Goal: Information Seeking & Learning: Learn about a topic

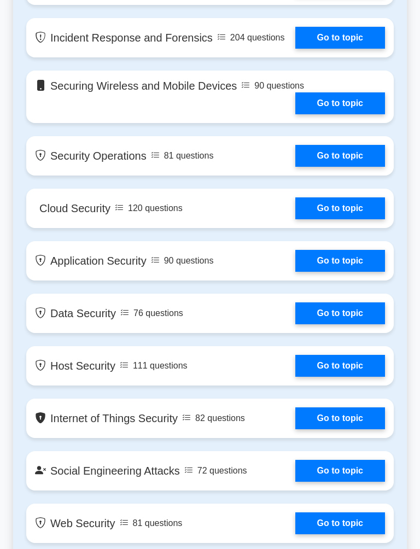
scroll to position [1347, 0]
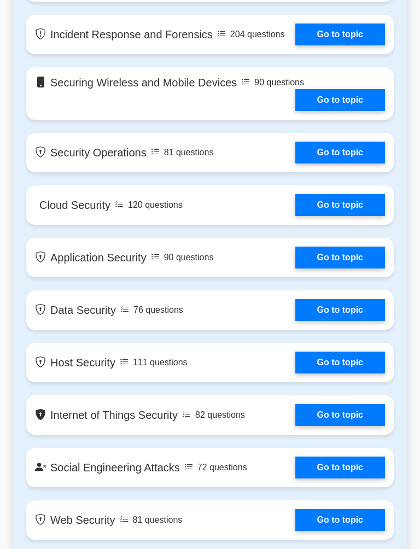
click at [353, 163] on link "Go to topic" at bounding box center [340, 153] width 90 height 22
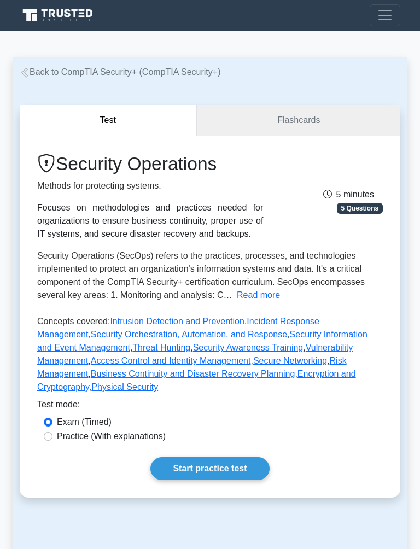
click at [322, 133] on link "Flashcards" at bounding box center [298, 120] width 203 height 31
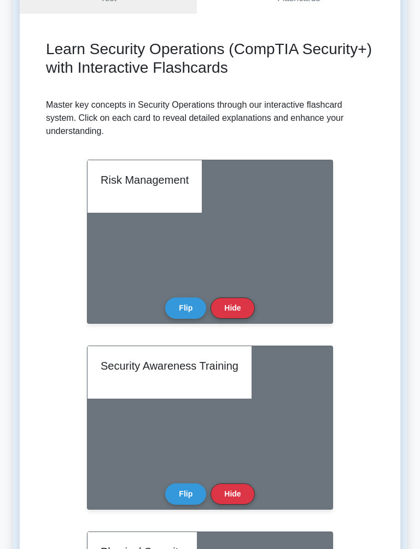
scroll to position [122, 0]
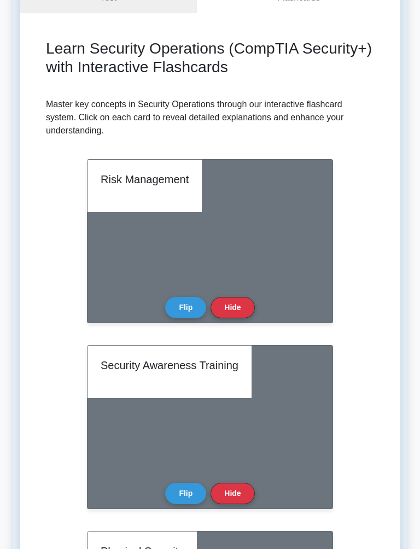
click at [198, 297] on button "Flip" at bounding box center [185, 307] width 41 height 21
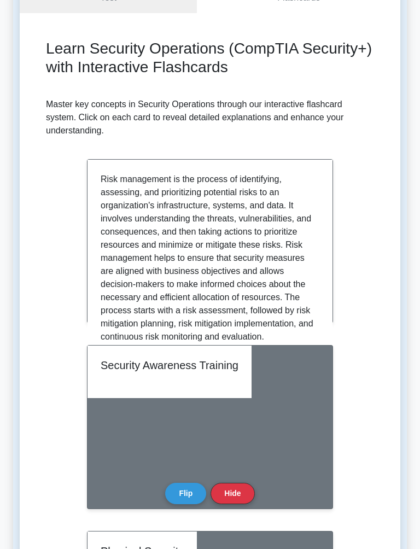
click at [198, 297] on button "Flip" at bounding box center [185, 307] width 41 height 21
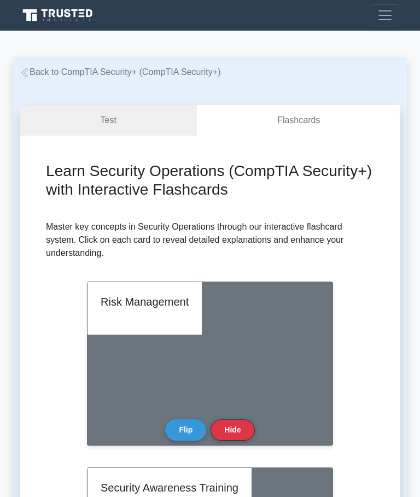
scroll to position [0, 0]
click at [93, 119] on link "Test" at bounding box center [108, 120] width 177 height 31
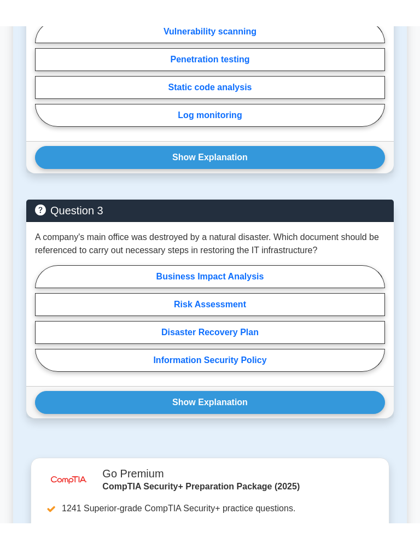
scroll to position [951, 0]
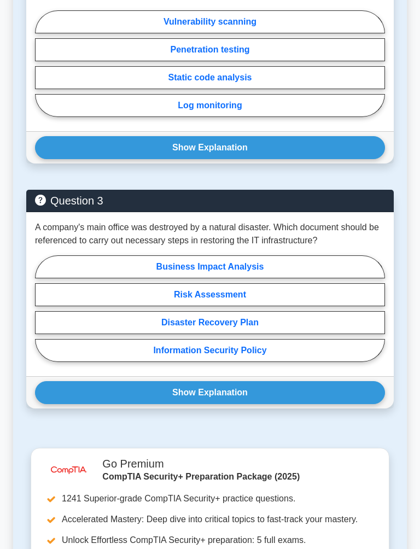
click at [267, 334] on label "Disaster Recovery Plan" at bounding box center [210, 322] width 350 height 23
click at [42, 315] on input "Disaster Recovery Plan" at bounding box center [38, 311] width 7 height 7
radio input "true"
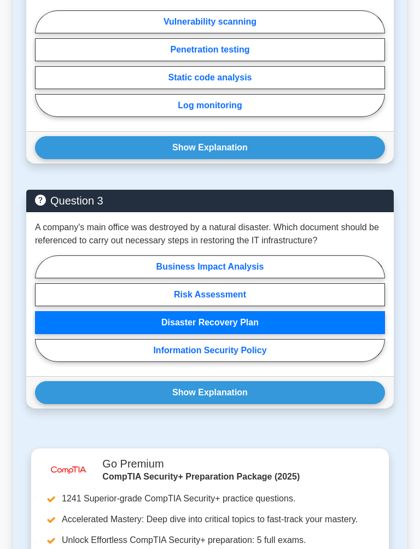
click at [257, 404] on button "Show Explanation" at bounding box center [210, 392] width 350 height 23
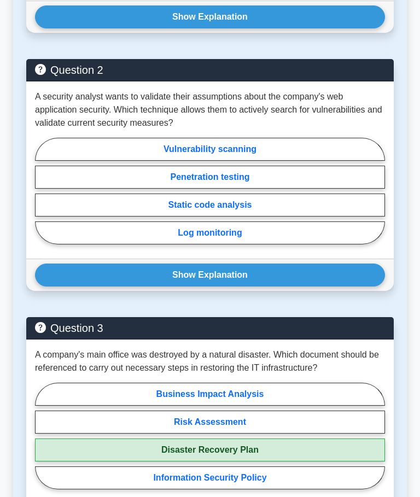
scroll to position [823, 0]
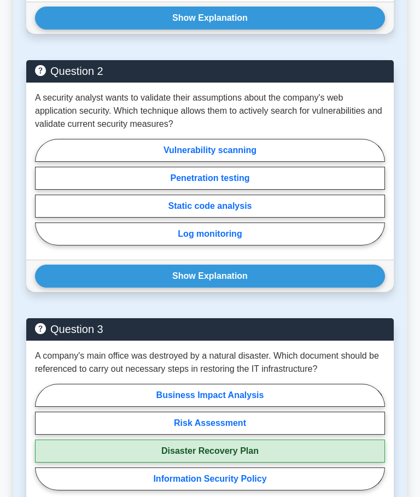
click at [285, 162] on label "Vulnerability scanning" at bounding box center [210, 150] width 350 height 23
click at [42, 191] on input "Vulnerability scanning" at bounding box center [38, 194] width 7 height 7
radio input "true"
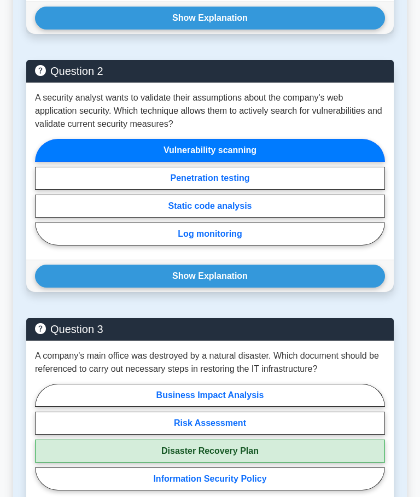
click at [256, 288] on button "Show Explanation" at bounding box center [210, 276] width 350 height 23
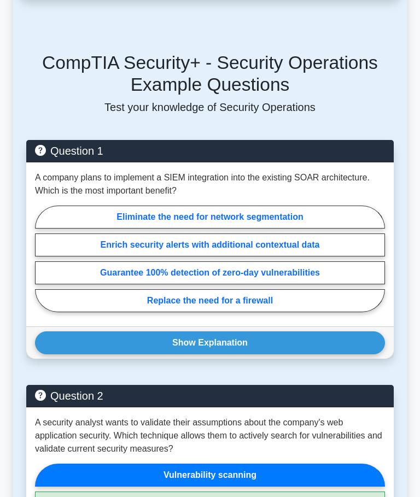
scroll to position [494, 0]
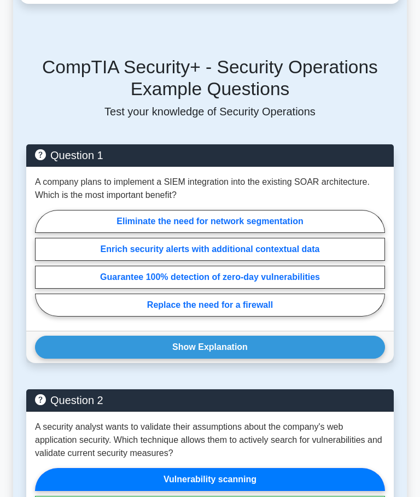
click at [312, 261] on label "Enrich security alerts with additional contextual data" at bounding box center [210, 249] width 350 height 23
click at [42, 269] on input "Enrich security alerts with additional contextual data" at bounding box center [38, 265] width 7 height 7
radio input "true"
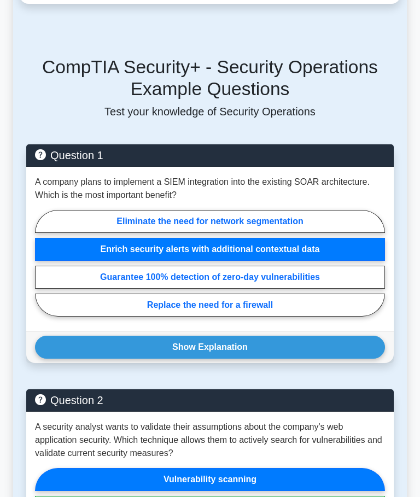
click at [134, 359] on button "Show Explanation" at bounding box center [210, 347] width 350 height 23
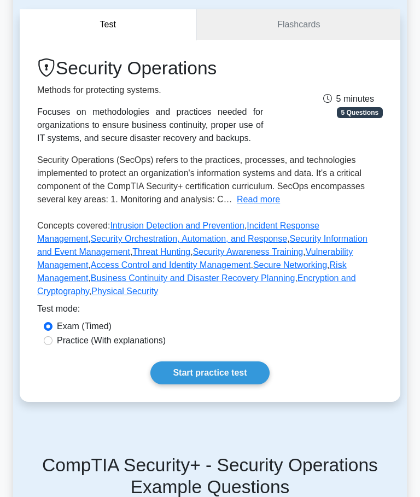
scroll to position [92, 0]
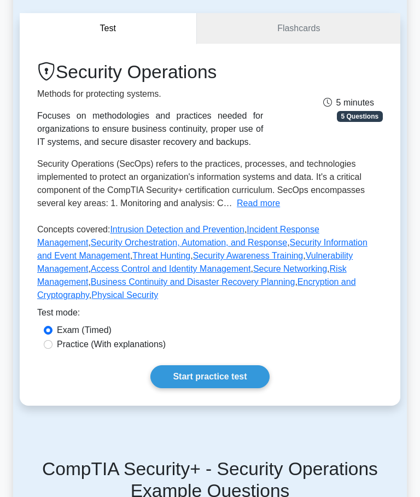
click at [242, 388] on link "Start practice test" at bounding box center [209, 376] width 119 height 23
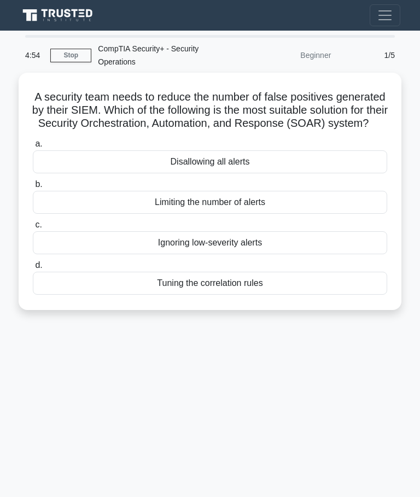
click at [65, 49] on link "Stop" at bounding box center [70, 56] width 41 height 14
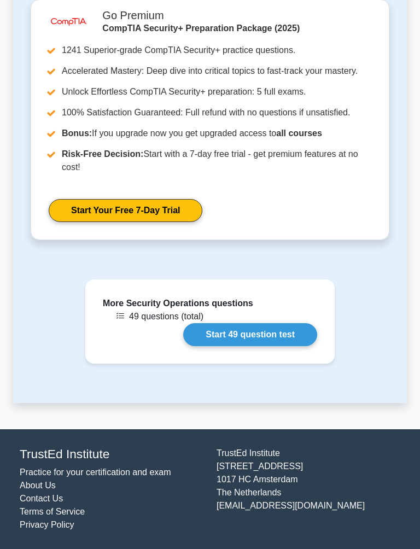
scroll to position [1464, 0]
click at [276, 330] on link "Start 49 question test" at bounding box center [250, 334] width 134 height 23
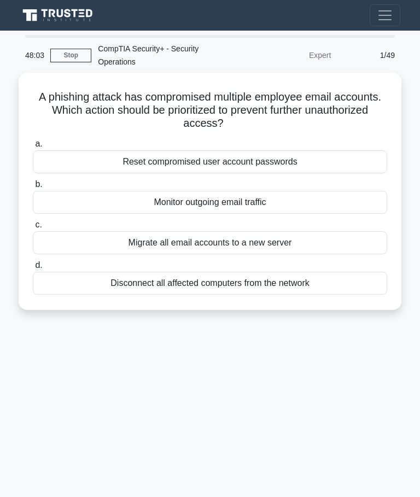
click at [221, 166] on div "Reset compromised user account passwords" at bounding box center [210, 161] width 354 height 23
click at [33, 148] on input "a. Reset compromised user account passwords" at bounding box center [33, 143] width 0 height 7
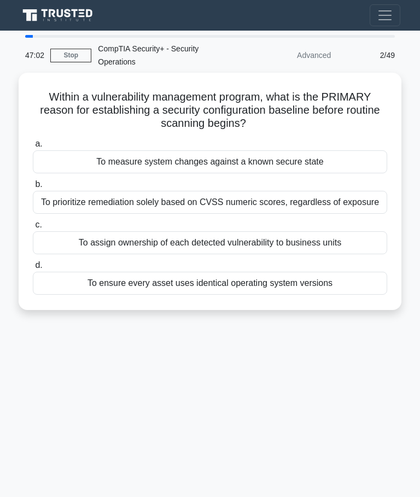
click at [262, 159] on div "To measure system changes against a known secure state" at bounding box center [210, 161] width 354 height 23
click at [33, 148] on input "a. To measure system changes against a known secure state" at bounding box center [33, 143] width 0 height 7
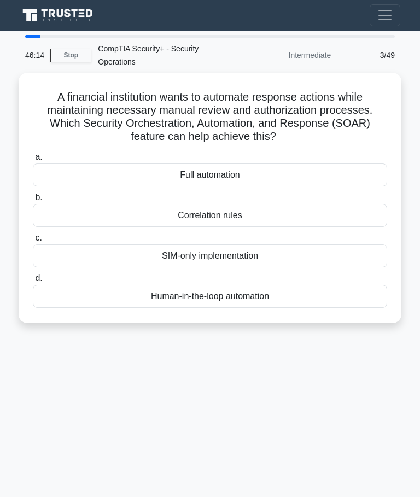
click at [286, 292] on div "Human-in-the-loop automation" at bounding box center [210, 296] width 354 height 23
click at [33, 282] on input "d. Human-in-the-loop automation" at bounding box center [33, 278] width 0 height 7
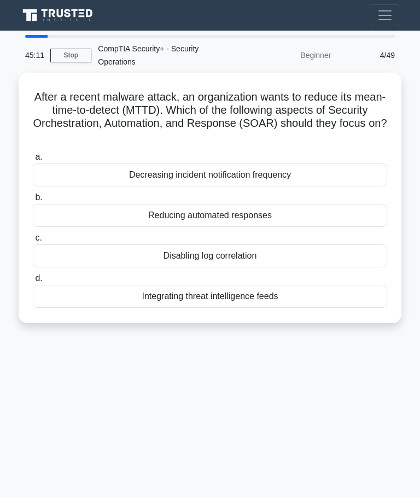
click at [318, 294] on div "Integrating threat intelligence feeds" at bounding box center [210, 296] width 354 height 23
click at [33, 282] on input "d. Integrating threat intelligence feeds" at bounding box center [33, 278] width 0 height 7
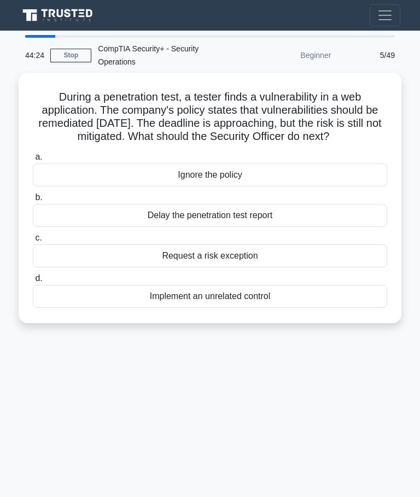
click at [268, 267] on div "Request a risk exception" at bounding box center [210, 255] width 354 height 23
click at [33, 242] on input "c. Request a risk exception" at bounding box center [33, 237] width 0 height 7
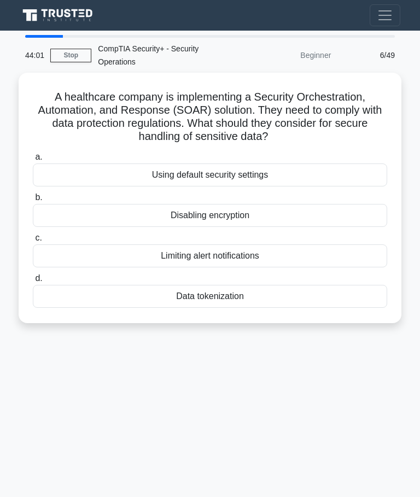
click at [267, 292] on div "Data tokenization" at bounding box center [210, 296] width 354 height 23
click at [33, 282] on input "d. Data tokenization" at bounding box center [33, 278] width 0 height 7
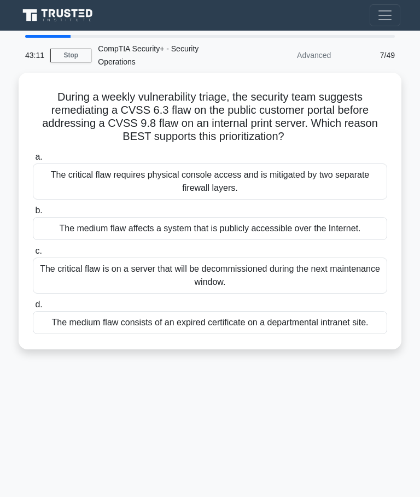
click at [322, 233] on div "The medium flaw affects a system that is publicly accessible over the Internet." at bounding box center [210, 228] width 354 height 23
click at [33, 214] on input "b. The medium flaw affects a system that is publicly accessible over the Intern…" at bounding box center [33, 210] width 0 height 7
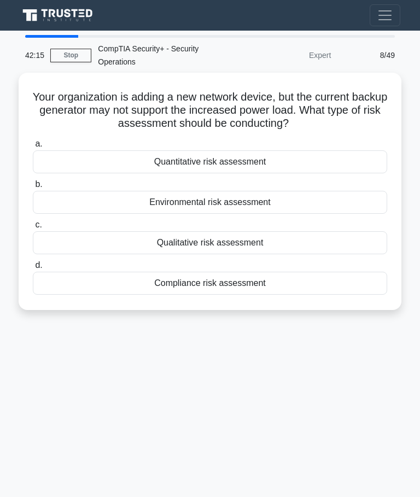
click at [283, 154] on div "Quantitative risk assessment" at bounding box center [210, 161] width 354 height 23
click at [33, 148] on input "a. Quantitative risk assessment" at bounding box center [33, 143] width 0 height 7
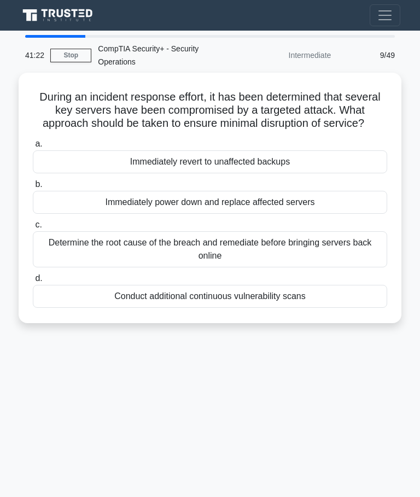
click at [314, 173] on div "Immediately revert to unaffected backups" at bounding box center [210, 161] width 354 height 23
click at [33, 148] on input "a. Immediately revert to unaffected backups" at bounding box center [33, 143] width 0 height 7
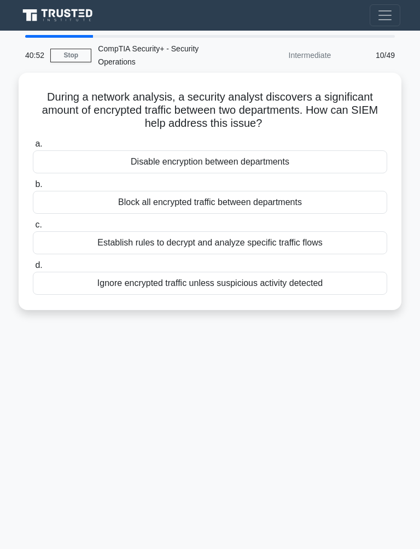
click at [322, 242] on div "Establish rules to decrypt and analyze specific traffic flows" at bounding box center [210, 242] width 354 height 23
click at [33, 228] on input "c. Establish rules to decrypt and analyze specific traffic flows" at bounding box center [33, 224] width 0 height 7
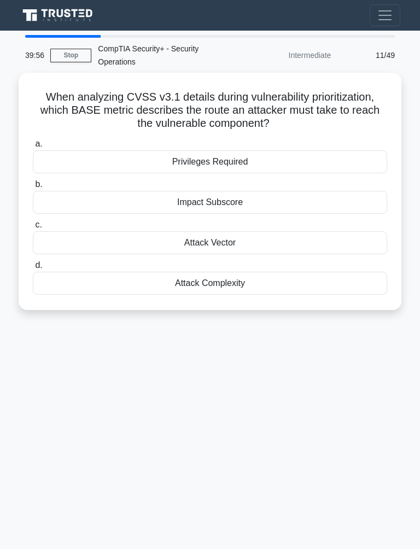
click at [248, 241] on div "Attack Vector" at bounding box center [210, 242] width 354 height 23
click at [33, 228] on input "c. Attack Vector" at bounding box center [33, 224] width 0 height 7
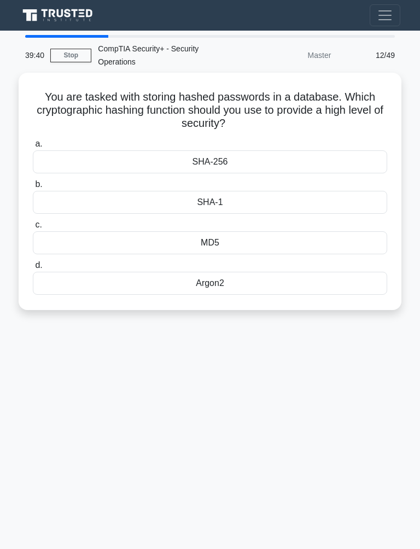
click at [291, 162] on div "SHA-256" at bounding box center [210, 161] width 354 height 23
click at [33, 148] on input "a. SHA-256" at bounding box center [33, 143] width 0 height 7
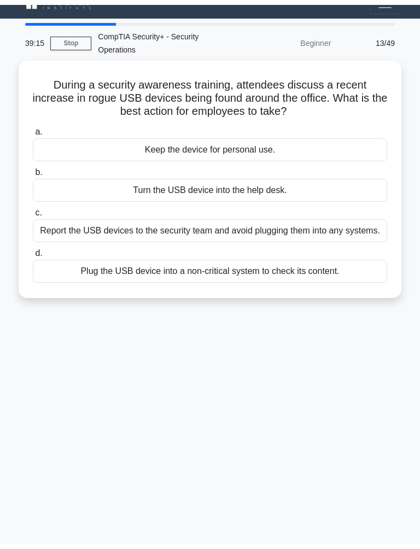
scroll to position [7, 0]
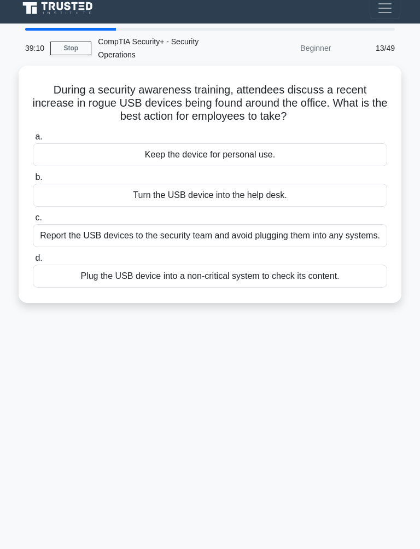
click at [330, 231] on div "Report the USB devices to the security team and avoid plugging them into any sy…" at bounding box center [210, 235] width 354 height 23
click at [33, 221] on input "c. Report the USB devices to the security team and avoid plugging them into any…" at bounding box center [33, 217] width 0 height 7
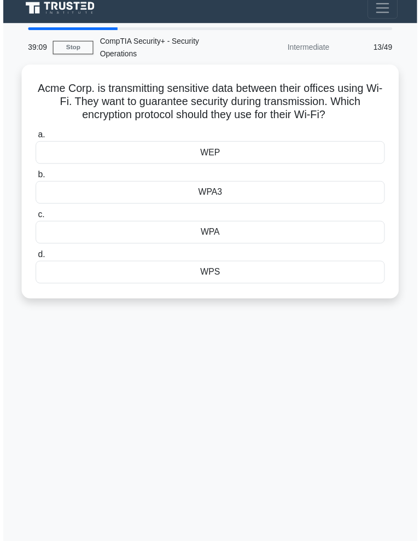
scroll to position [0, 0]
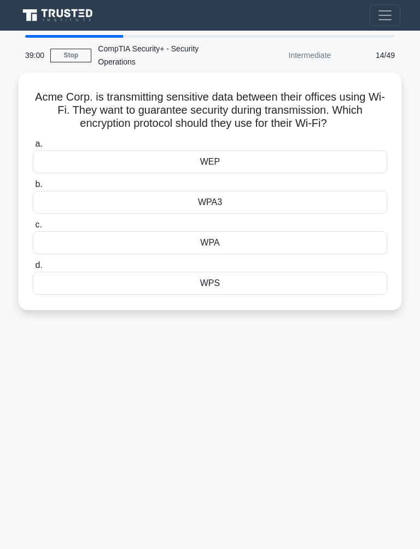
click at [247, 214] on div "WPA3" at bounding box center [210, 202] width 354 height 23
click at [33, 188] on input "b. WPA3" at bounding box center [33, 184] width 0 height 7
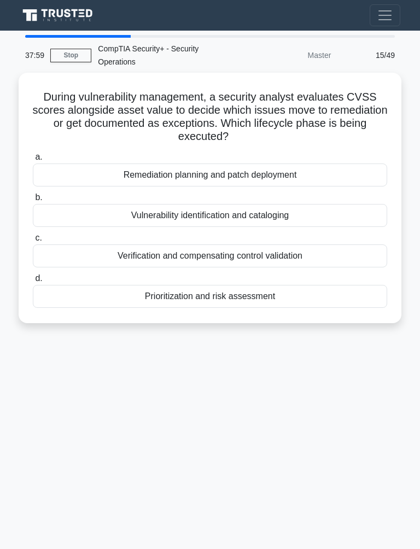
click at [226, 285] on div "Prioritization and risk assessment" at bounding box center [210, 296] width 354 height 23
click at [33, 282] on input "d. Prioritization and risk assessment" at bounding box center [33, 278] width 0 height 7
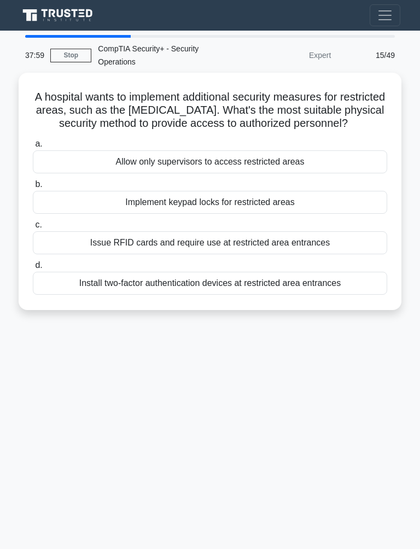
click at [231, 295] on div "Install two-factor authentication devices at restricted area entrances" at bounding box center [210, 283] width 354 height 23
click at [33, 269] on input "d. Install two-factor authentication devices at restricted area entrances" at bounding box center [33, 265] width 0 height 7
radio input "true"
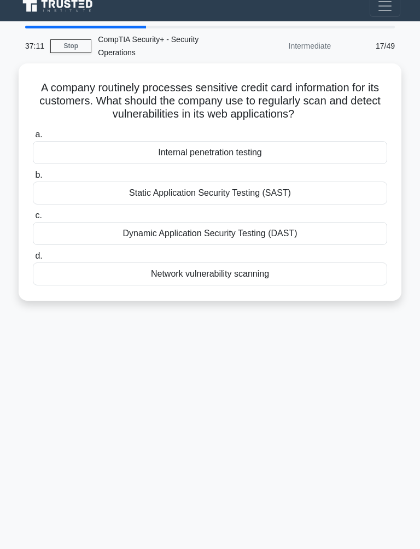
scroll to position [7, 0]
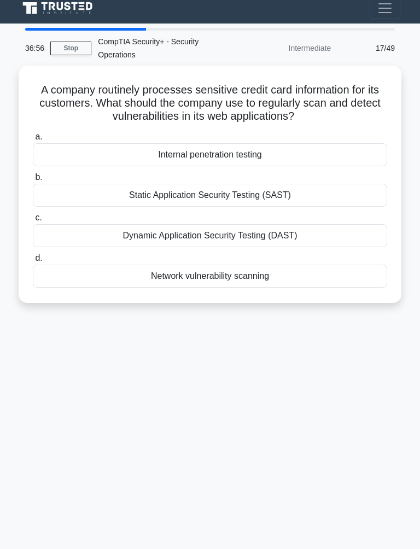
click at [227, 246] on div "a. Internal penetration testing b. Static Application Security Testing (SAST) c." at bounding box center [209, 209] width 367 height 162
click at [261, 236] on div "Dynamic Application Security Testing (DAST)" at bounding box center [210, 235] width 354 height 23
click at [33, 221] on input "c. Dynamic Application Security Testing (DAST)" at bounding box center [33, 217] width 0 height 7
radio input "true"
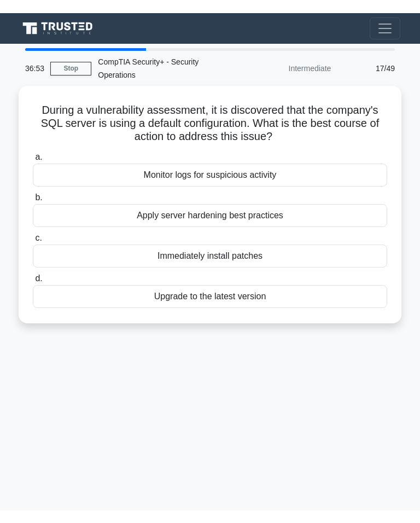
scroll to position [0, 0]
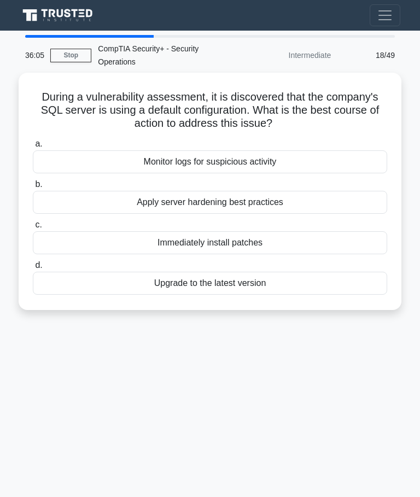
click at [248, 204] on div "Apply server hardening best practices" at bounding box center [210, 202] width 354 height 23
click at [33, 188] on input "b. Apply server hardening best practices" at bounding box center [33, 184] width 0 height 7
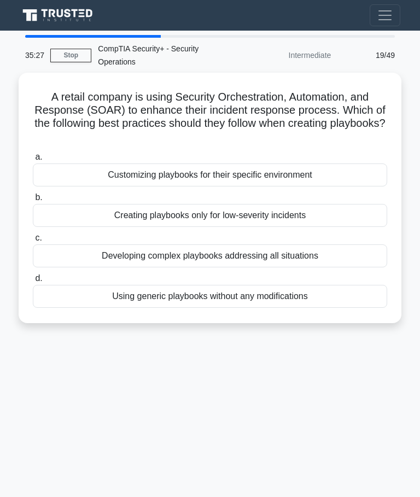
click at [247, 177] on div "Customizing playbooks for their specific environment" at bounding box center [210, 174] width 354 height 23
click at [33, 161] on input "a. Customizing playbooks for their specific environment" at bounding box center [33, 157] width 0 height 7
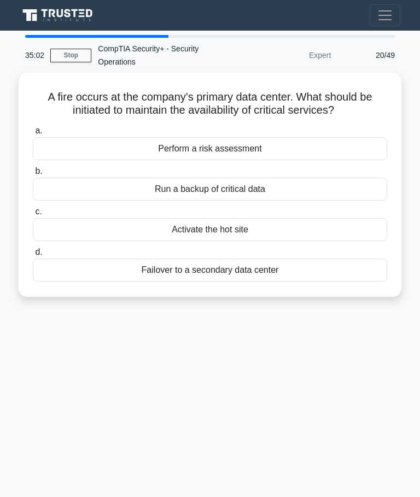
click at [237, 272] on div "Failover to a secondary data center" at bounding box center [210, 270] width 354 height 23
click at [33, 256] on input "d. Failover to a secondary data center" at bounding box center [33, 252] width 0 height 7
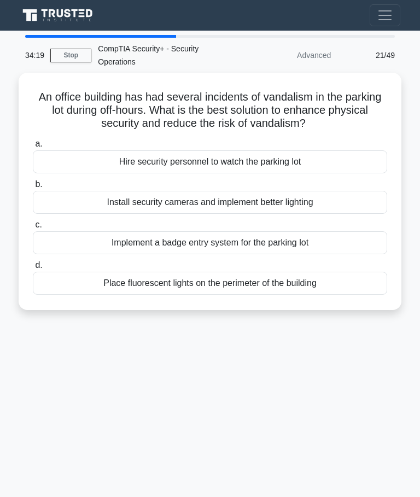
click at [209, 202] on div "Install security cameras and implement better lighting" at bounding box center [210, 202] width 354 height 23
click at [33, 188] on input "b. Install security cameras and implement better lighting" at bounding box center [33, 184] width 0 height 7
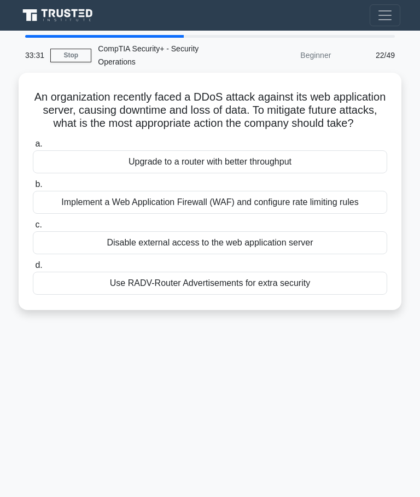
click at [267, 214] on div "Implement a Web Application Firewall (WAF) and configure rate limiting rules" at bounding box center [210, 202] width 354 height 23
click at [33, 188] on input "b. Implement a Web Application Firewall (WAF) and configure rate limiting rules" at bounding box center [33, 184] width 0 height 7
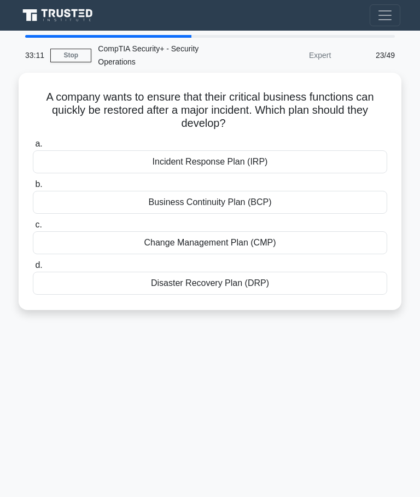
click at [231, 282] on div "Disaster Recovery Plan (DRP)" at bounding box center [210, 283] width 354 height 23
click at [33, 269] on input "d. Disaster Recovery Plan (DRP)" at bounding box center [33, 265] width 0 height 7
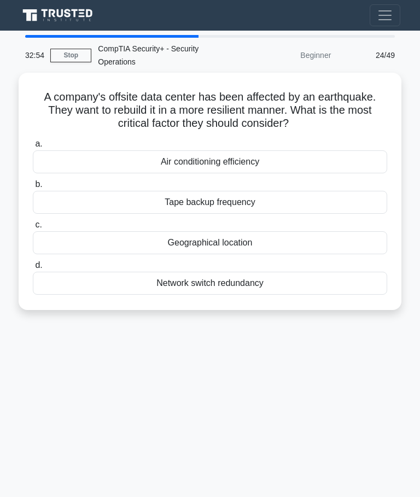
click at [227, 245] on div "Geographical location" at bounding box center [210, 242] width 354 height 23
click at [33, 228] on input "c. Geographical location" at bounding box center [33, 224] width 0 height 7
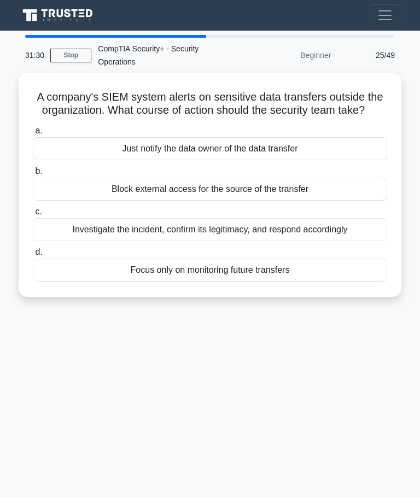
click at [72, 237] on div "Investigate the incident, confirm its legitimacy, and respond accordingly" at bounding box center [210, 229] width 354 height 23
click at [33, 215] on input "c. Investigate the incident, confirm its legitimacy, and respond accordingly" at bounding box center [33, 211] width 0 height 7
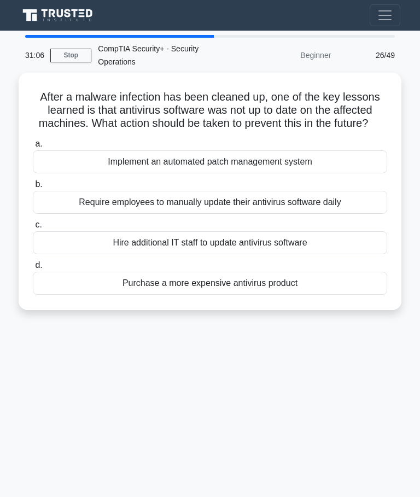
click at [339, 173] on div "Implement an automated patch management system" at bounding box center [210, 161] width 354 height 23
click at [33, 148] on input "a. Implement an automated patch management system" at bounding box center [33, 143] width 0 height 7
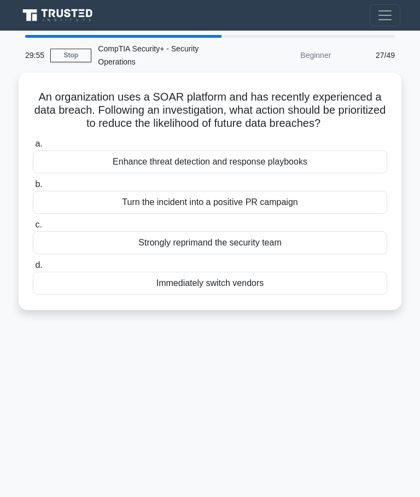
click at [288, 173] on div "Enhance threat detection and response playbooks" at bounding box center [210, 161] width 354 height 23
click at [33, 148] on input "a. Enhance threat detection and response playbooks" at bounding box center [33, 143] width 0 height 7
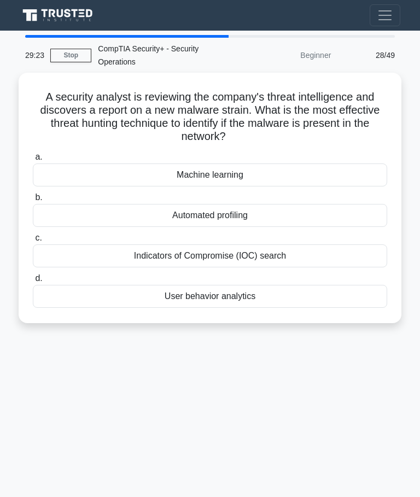
click at [286, 254] on div "Indicators of Compromise (IOC) search" at bounding box center [210, 255] width 354 height 23
click at [33, 242] on input "c. Indicators of Compromise (IOC) search" at bounding box center [33, 237] width 0 height 7
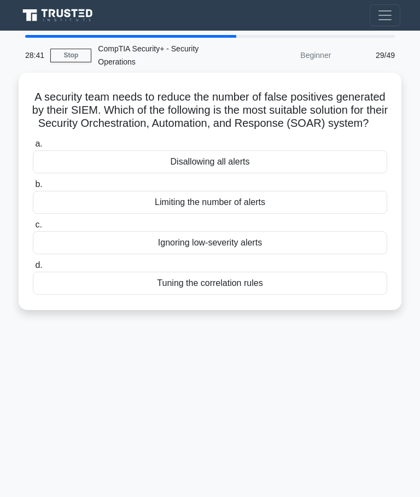
click at [237, 291] on div "Tuning the correlation rules" at bounding box center [210, 283] width 354 height 23
click at [33, 269] on input "d. Tuning the correlation rules" at bounding box center [33, 265] width 0 height 7
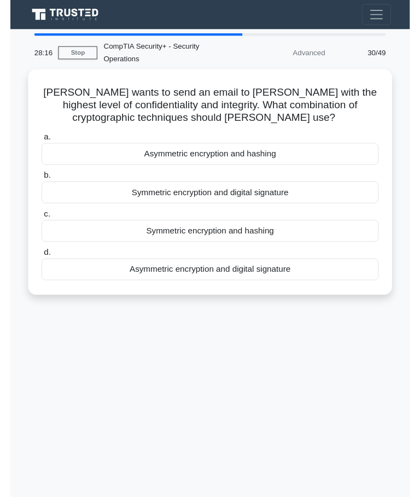
scroll to position [26, 0]
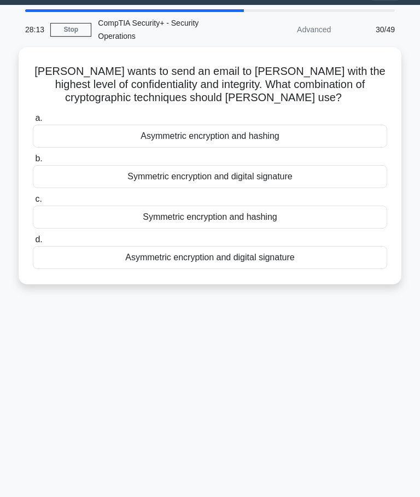
click at [199, 256] on div "Asymmetric encryption and digital signature" at bounding box center [210, 257] width 354 height 23
click at [33, 243] on input "d. Asymmetric encryption and digital signature" at bounding box center [33, 239] width 0 height 7
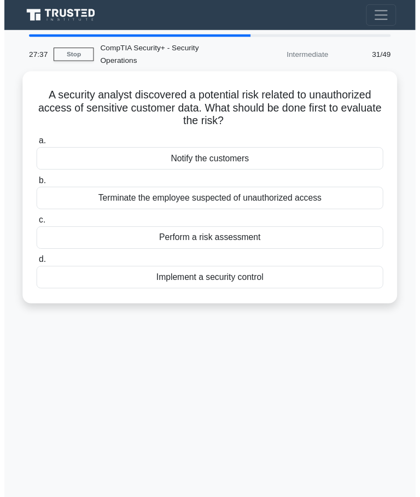
scroll to position [11, 0]
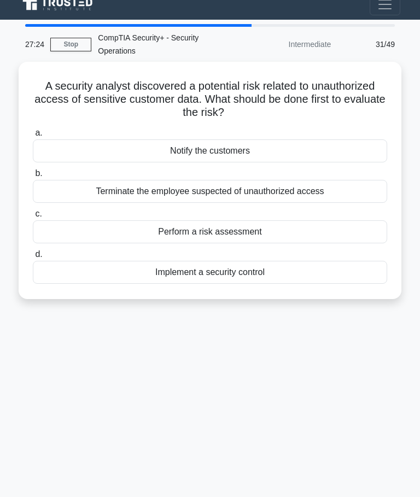
click at [314, 233] on div "Perform a risk assessment" at bounding box center [210, 231] width 354 height 23
click at [33, 218] on input "c. Perform a risk assessment" at bounding box center [33, 213] width 0 height 7
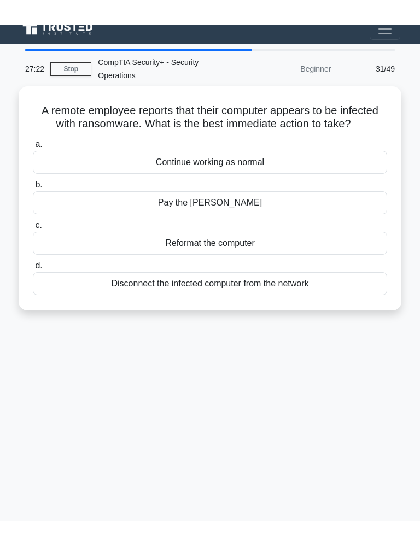
scroll to position [0, 0]
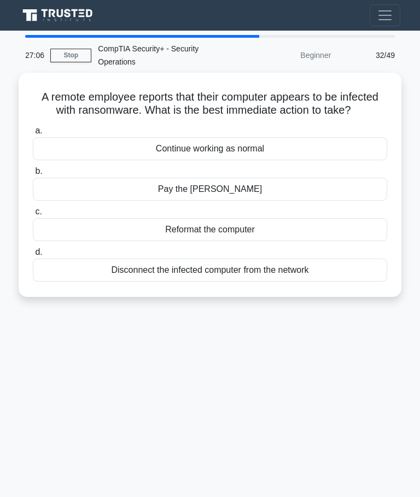
click at [255, 280] on div "Disconnect the infected computer from the network" at bounding box center [210, 270] width 354 height 23
click at [33, 256] on input "d. Disconnect the infected computer from the network" at bounding box center [33, 252] width 0 height 7
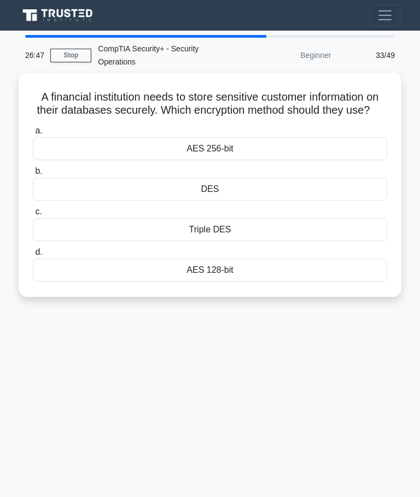
click at [272, 155] on div "AES 256-bit" at bounding box center [210, 148] width 354 height 23
click at [33, 134] on input "a. AES 256-bit" at bounding box center [33, 130] width 0 height 7
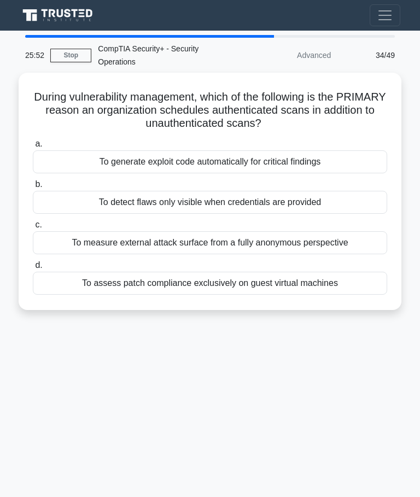
click at [292, 202] on div "To detect flaws only visible when credentials are provided" at bounding box center [210, 202] width 354 height 23
click at [33, 188] on input "b. To detect flaws only visible when credentials are provided" at bounding box center [33, 184] width 0 height 7
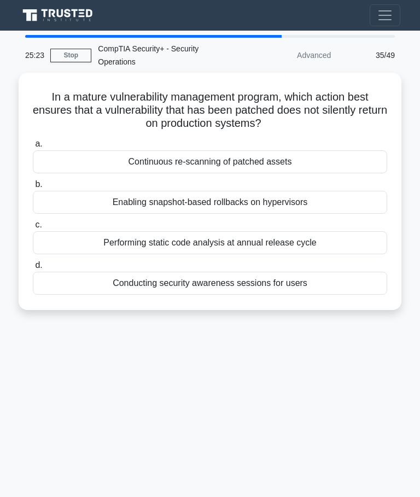
click at [298, 157] on div "Continuous re-scanning of patched assets" at bounding box center [210, 161] width 354 height 23
click at [33, 148] on input "a. Continuous re-scanning of patched assets" at bounding box center [33, 143] width 0 height 7
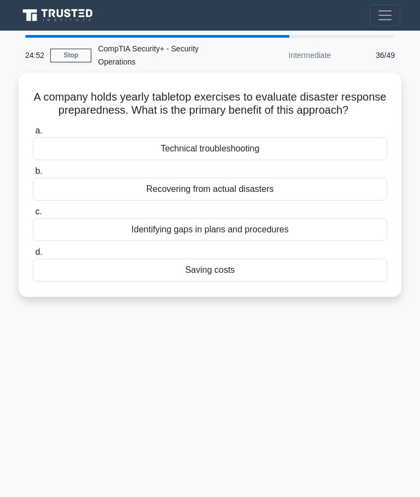
click at [250, 240] on div "Identifying gaps in plans and procedures" at bounding box center [210, 229] width 354 height 23
click at [33, 215] on input "c. Identifying gaps in plans and procedures" at bounding box center [33, 211] width 0 height 7
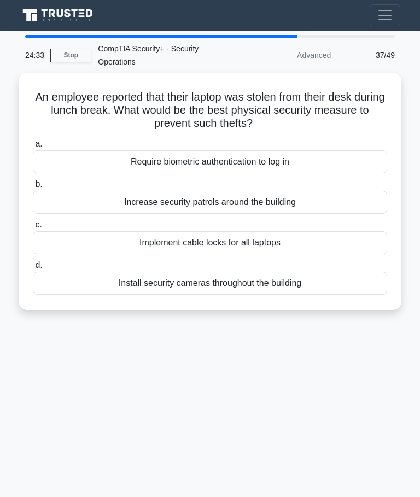
click at [285, 231] on div "Implement cable locks for all laptops" at bounding box center [210, 242] width 354 height 23
click at [33, 228] on input "c. Implement cable locks for all laptops" at bounding box center [33, 224] width 0 height 7
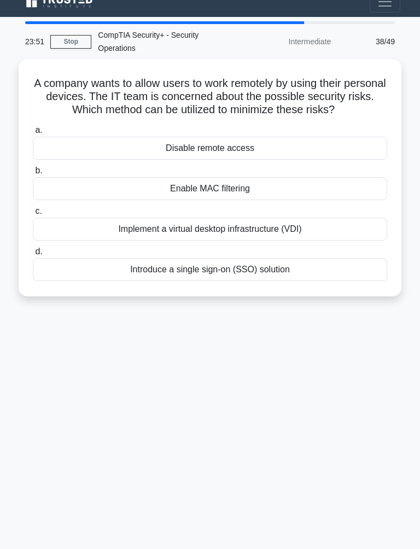
scroll to position [15, 0]
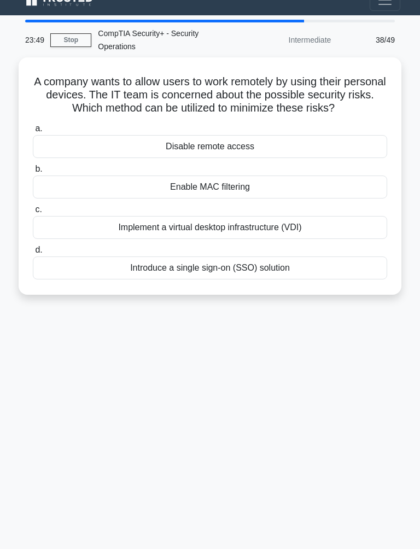
click at [312, 233] on div "Implement a virtual desktop infrastructure (VDI)" at bounding box center [210, 227] width 354 height 23
click at [33, 213] on input "c. Implement a virtual desktop infrastructure (VDI)" at bounding box center [33, 209] width 0 height 7
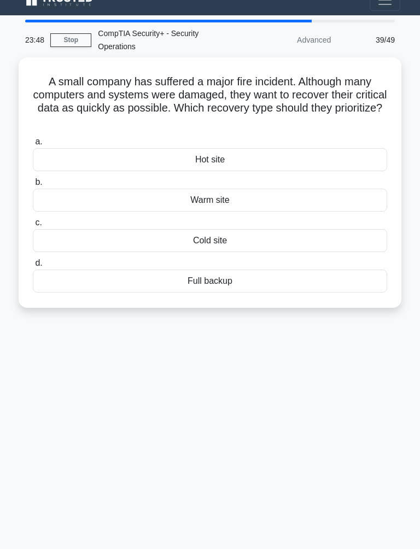
scroll to position [0, 0]
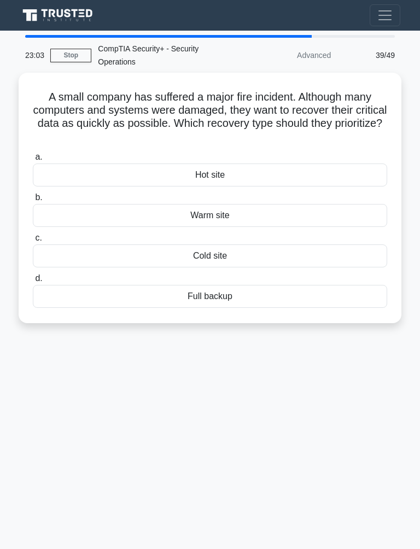
click at [249, 295] on div "Full backup" at bounding box center [210, 296] width 354 height 23
click at [33, 282] on input "d. Full backup" at bounding box center [33, 278] width 0 height 7
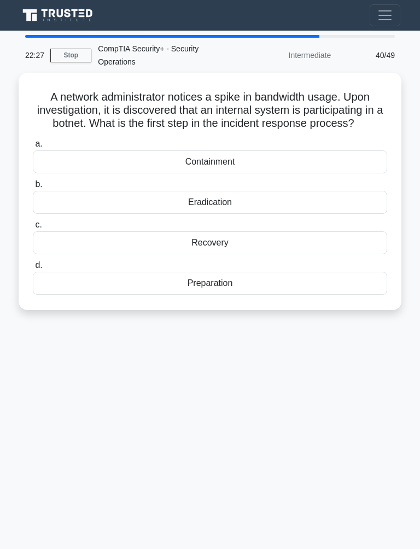
click at [286, 173] on div "Containment" at bounding box center [210, 161] width 354 height 23
click at [33, 148] on input "a. Containment" at bounding box center [33, 143] width 0 height 7
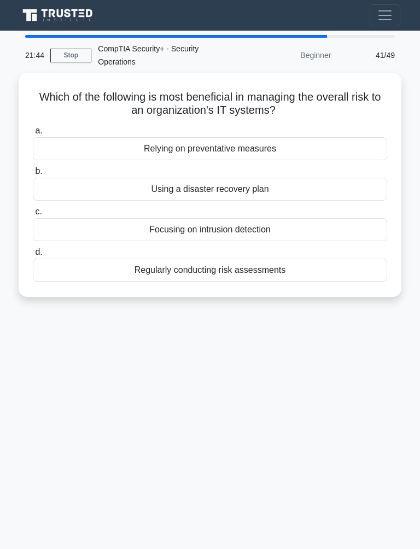
click at [290, 265] on div "Regularly conducting risk assessments" at bounding box center [210, 270] width 354 height 23
click at [33, 256] on input "d. Regularly conducting risk assessments" at bounding box center [33, 252] width 0 height 7
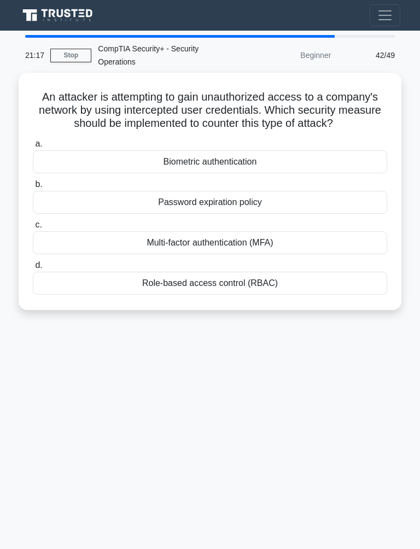
click at [274, 214] on div "Password expiration policy" at bounding box center [210, 202] width 354 height 23
click at [33, 188] on input "b. Password expiration policy" at bounding box center [33, 184] width 0 height 7
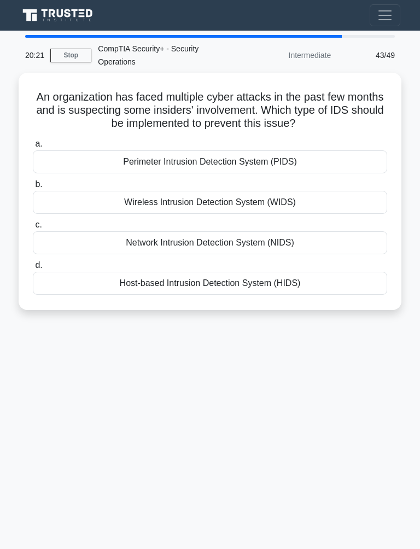
click at [238, 282] on div "Host-based Intrusion Detection System (HIDS)" at bounding box center [210, 283] width 354 height 23
click at [33, 269] on input "d. Host-based Intrusion Detection System (HIDS)" at bounding box center [33, 265] width 0 height 7
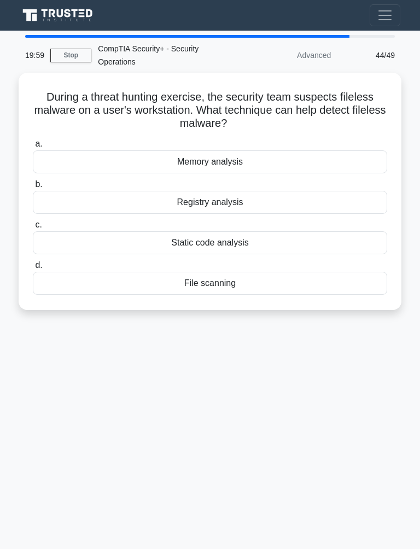
click at [261, 201] on div "Registry analysis" at bounding box center [210, 202] width 354 height 23
click at [33, 188] on input "b. Registry analysis" at bounding box center [33, 184] width 0 height 7
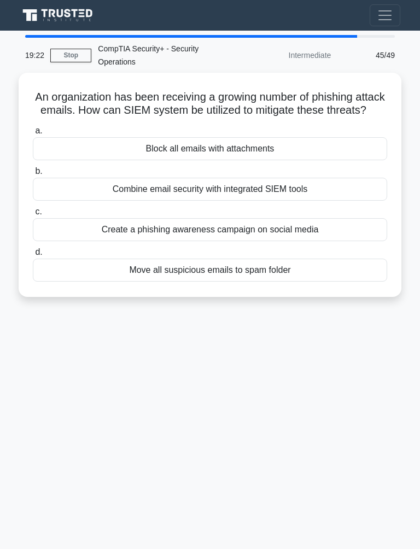
click at [300, 201] on div "Combine email security with integrated SIEM tools" at bounding box center [210, 189] width 354 height 23
click at [33, 175] on input "b. Combine email security with integrated SIEM tools" at bounding box center [33, 171] width 0 height 7
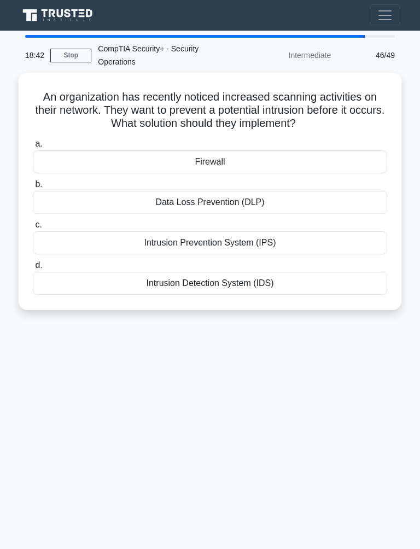
click at [168, 254] on div "Intrusion Prevention System (IPS)" at bounding box center [210, 242] width 354 height 23
click at [33, 228] on input "c. Intrusion Prevention System (IPS)" at bounding box center [33, 224] width 0 height 7
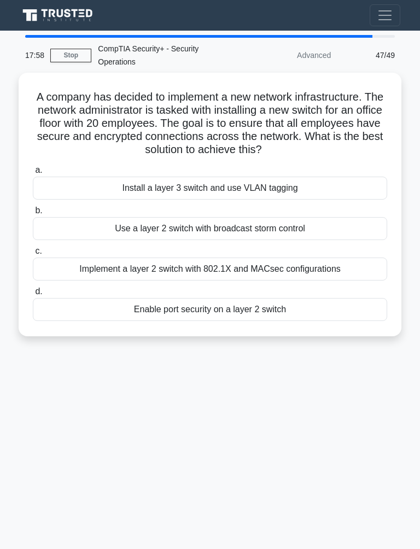
click at [108, 280] on div "Implement a layer 2 switch with 802.1X and MACsec configurations" at bounding box center [210, 268] width 354 height 23
click at [33, 255] on input "c. Implement a layer 2 switch with 802.1X and MACsec configurations" at bounding box center [33, 251] width 0 height 7
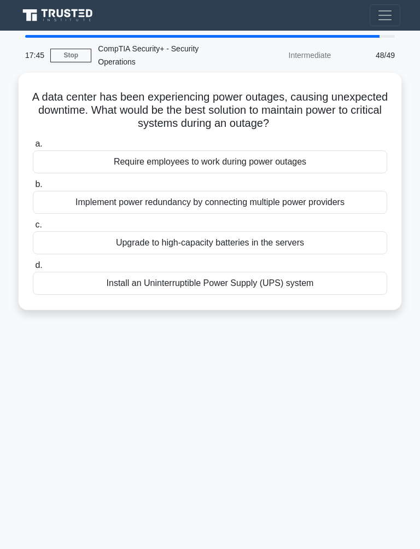
click at [116, 286] on div "Install an Uninterruptible Power Supply (UPS) system" at bounding box center [210, 283] width 354 height 23
click at [33, 269] on input "d. Install an Uninterruptible Power Supply (UPS) system" at bounding box center [33, 265] width 0 height 7
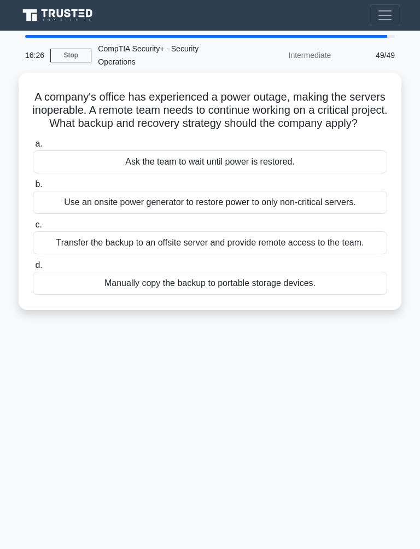
click at [157, 254] on div "Transfer the backup to an offsite server and provide remote access to the team." at bounding box center [210, 242] width 354 height 23
click at [33, 228] on input "c. Transfer the backup to an offsite server and provide remote access to the te…" at bounding box center [33, 224] width 0 height 7
radio input "true"
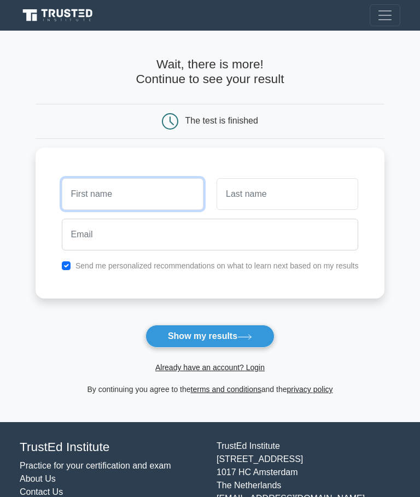
click at [140, 197] on input "text" at bounding box center [133, 194] width 142 height 32
type input "[PERSON_NAME]"
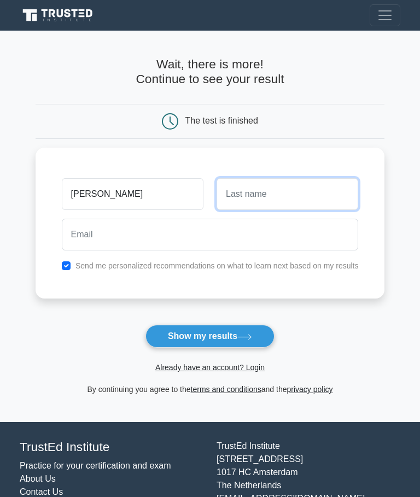
click at [318, 189] on input "text" at bounding box center [287, 194] width 142 height 32
type input "Naagbi"
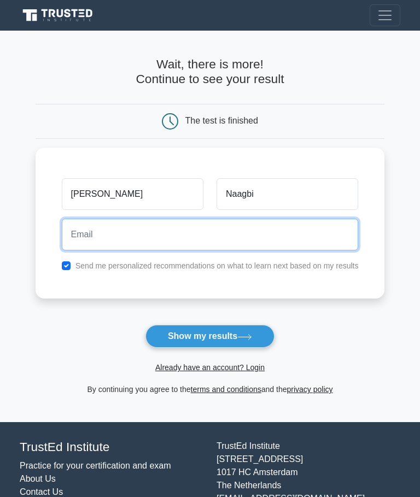
click at [287, 232] on input "email" at bounding box center [210, 235] width 297 height 32
type input "letornu07@gmail.com"
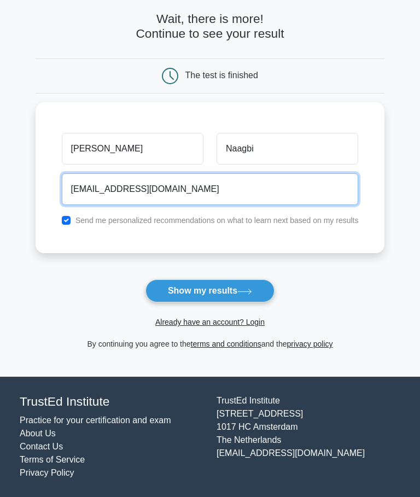
scroll to position [101, 0]
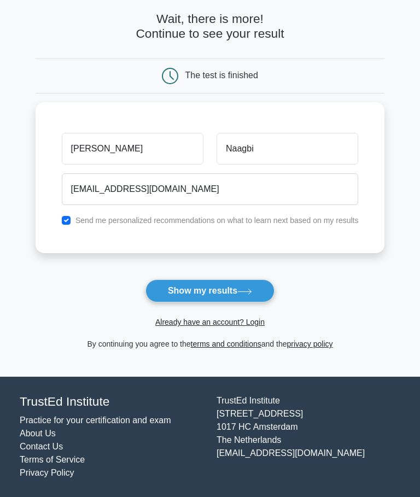
click at [242, 279] on button "Show my results" at bounding box center [209, 290] width 129 height 23
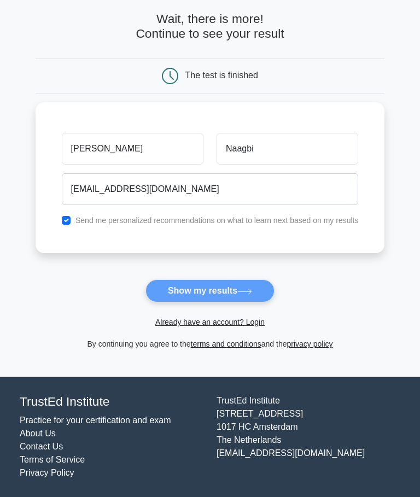
scroll to position [45, 0]
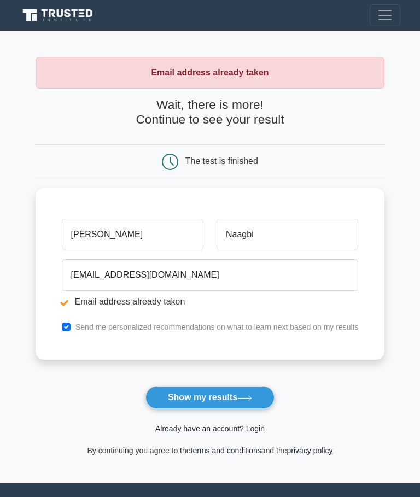
click at [265, 431] on link "Already have an account? Login" at bounding box center [209, 428] width 109 height 9
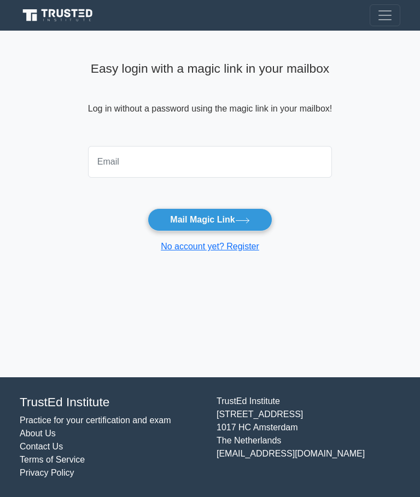
click at [267, 160] on input "email" at bounding box center [210, 162] width 244 height 32
type input "[EMAIL_ADDRESS][DOMAIN_NAME]"
click at [227, 216] on button "Mail Magic Link" at bounding box center [210, 219] width 124 height 23
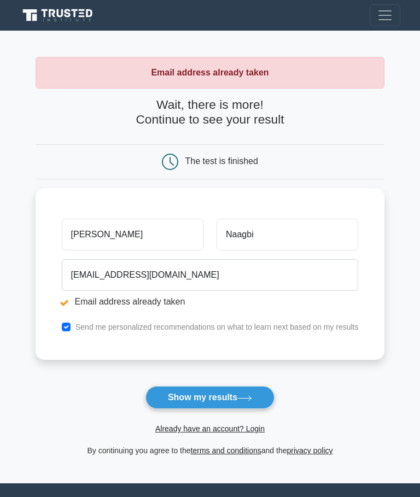
click at [255, 429] on link "Already have an account? Login" at bounding box center [209, 428] width 109 height 9
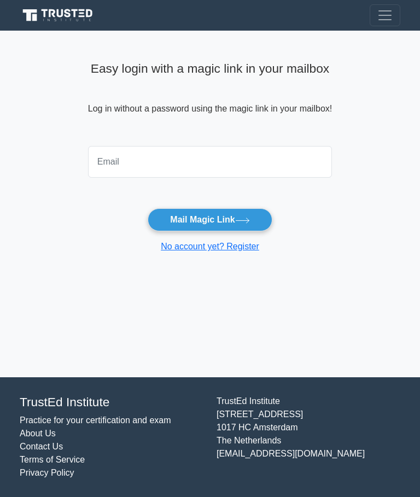
click at [300, 161] on input "email" at bounding box center [210, 162] width 244 height 32
type input "[EMAIL_ADDRESS][DOMAIN_NAME]"
click at [241, 220] on icon at bounding box center [242, 220] width 13 height 5
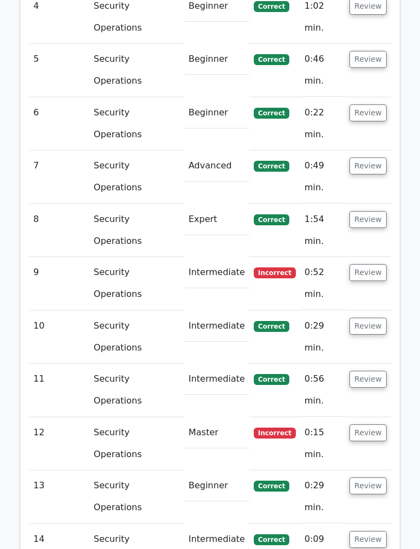
scroll to position [1125, 0]
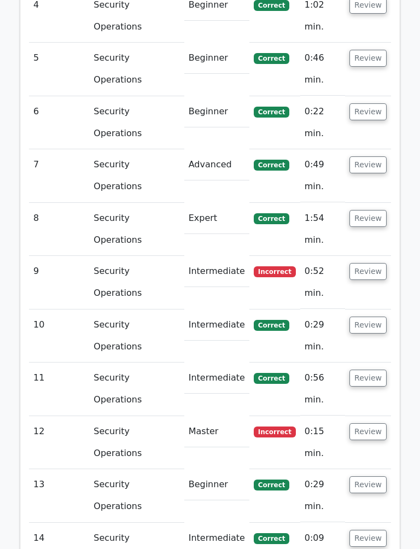
click at [377, 263] on button "Review" at bounding box center [367, 271] width 37 height 17
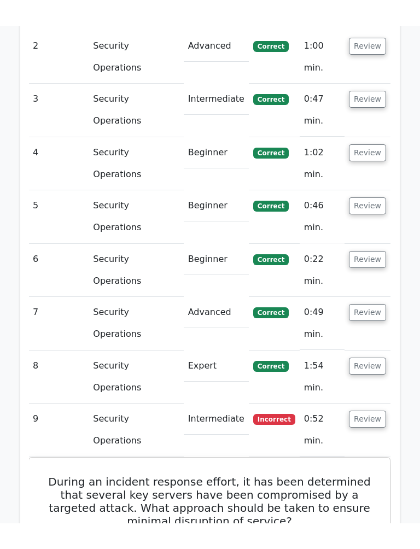
scroll to position [975, 0]
